Goal: Transaction & Acquisition: Purchase product/service

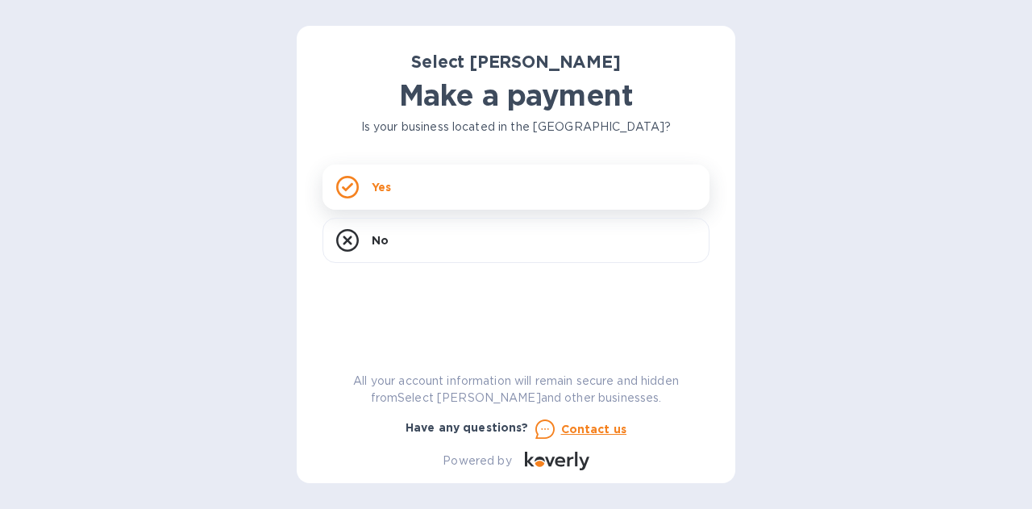
click at [483, 198] on div "Yes" at bounding box center [516, 187] width 387 height 45
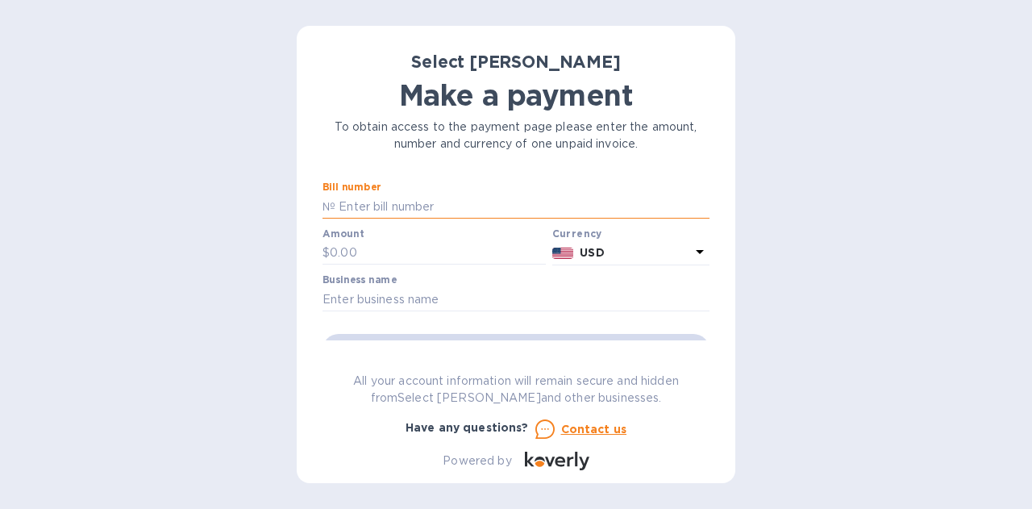
click at [430, 206] on input "text" at bounding box center [522, 206] width 374 height 24
type input "SS-263954, 263905, 264724, 254954 (w/price adj.), 265749, 266738"
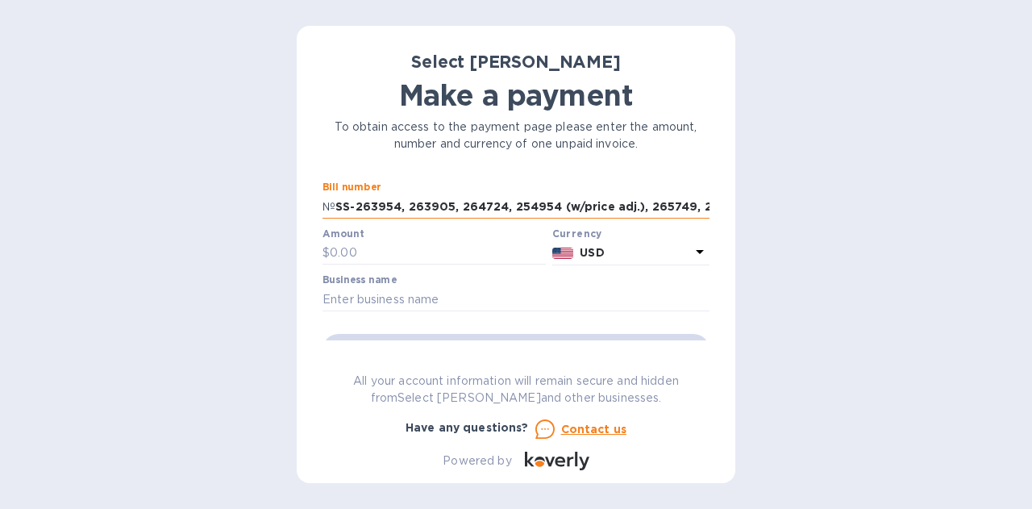
click at [348, 202] on input "SS-263954, 263905, 264724, 254954 (w/price adj.), 265749, 266738" at bounding box center [522, 206] width 374 height 24
drag, startPoint x: 340, startPoint y: 202, endPoint x: 824, endPoint y: 214, distance: 484.8
click at [824, 214] on div "Select [PERSON_NAME] Make a payment To obtain access to the payment page please…" at bounding box center [516, 254] width 1032 height 509
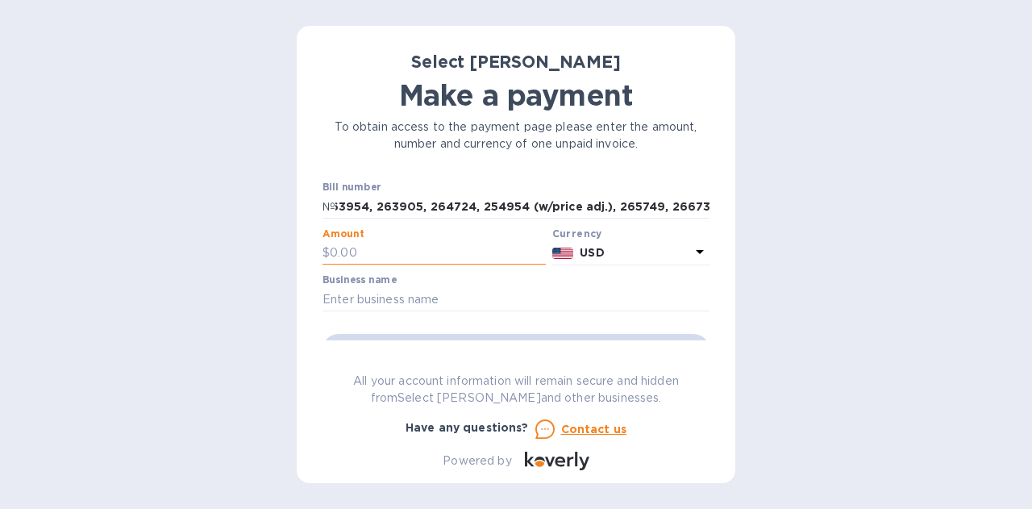
scroll to position [0, 0]
click at [355, 256] on input "text" at bounding box center [438, 253] width 216 height 24
type input "5,604.12"
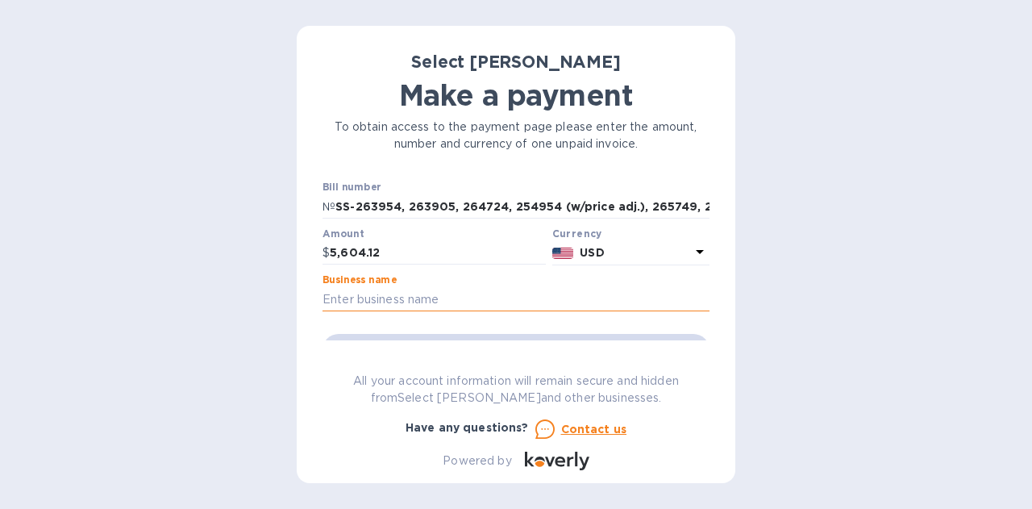
click at [352, 291] on input "text" at bounding box center [516, 299] width 387 height 24
type input "Vintage Elkhart Lake"
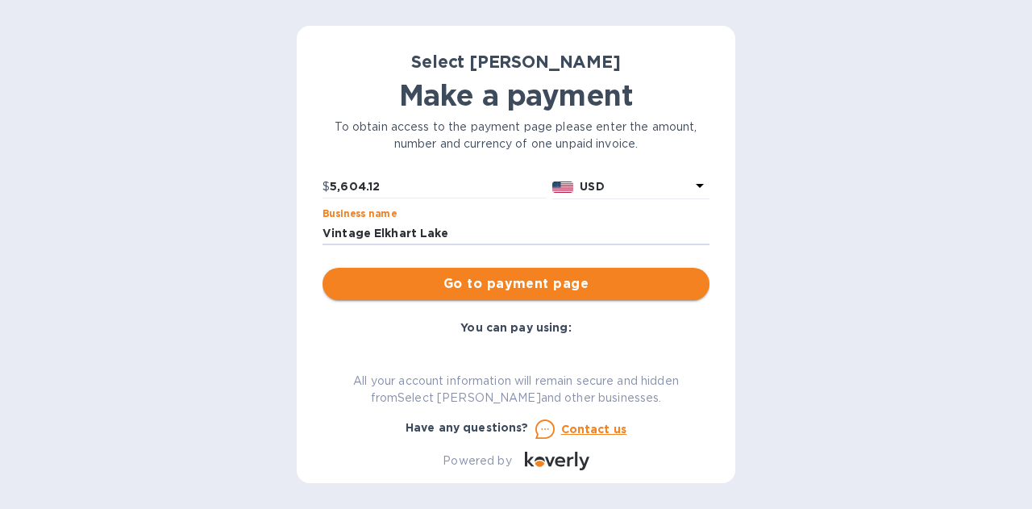
scroll to position [67, 0]
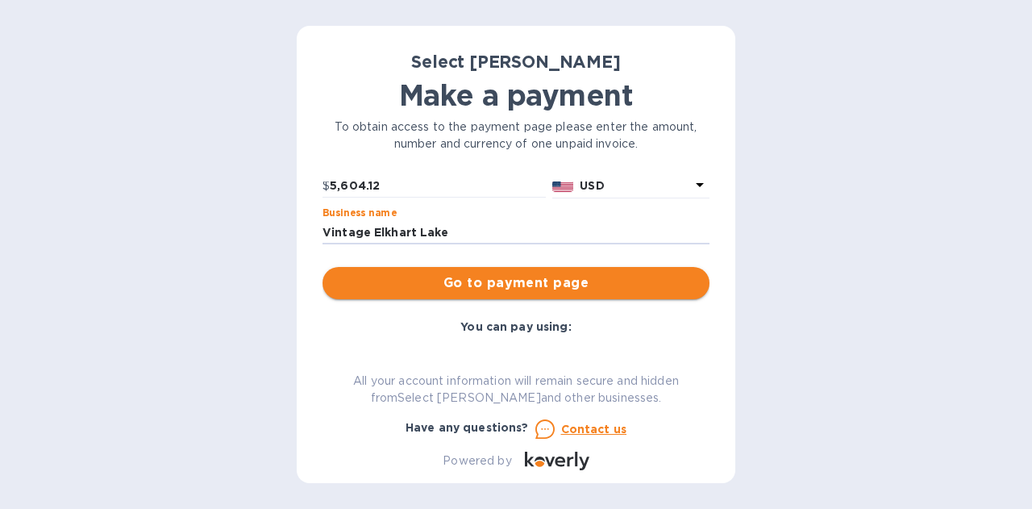
click at [515, 273] on button "Go to payment page" at bounding box center [516, 283] width 387 height 32
